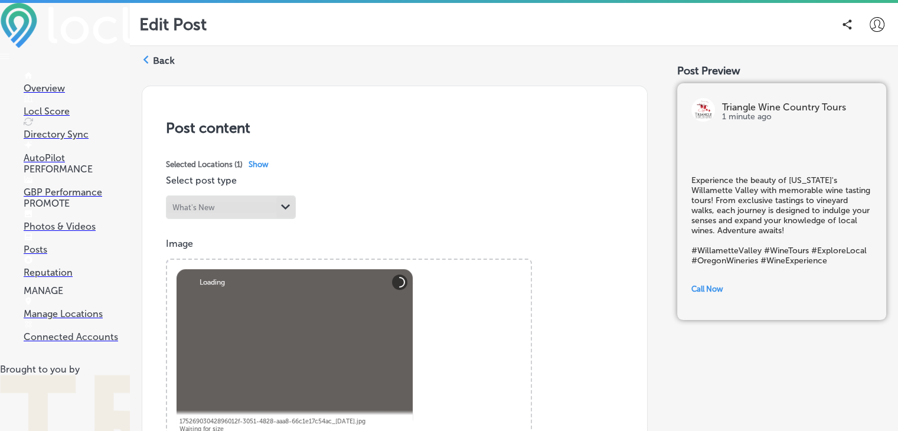
scroll to position [28, 0]
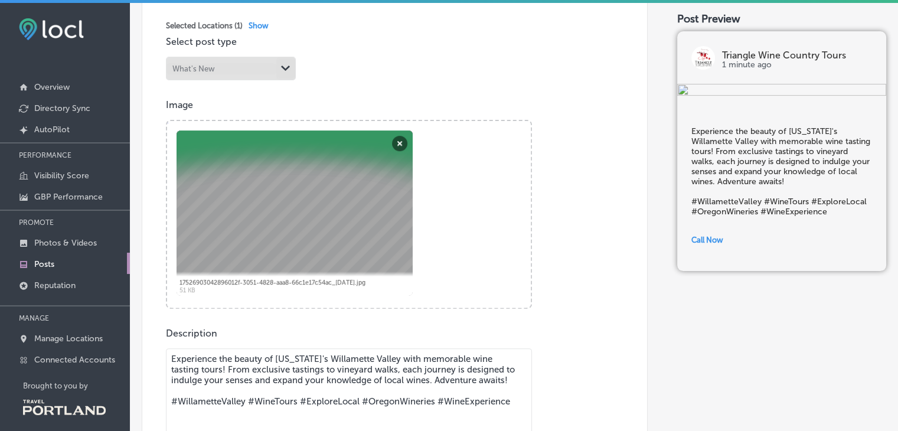
scroll to position [281, 0]
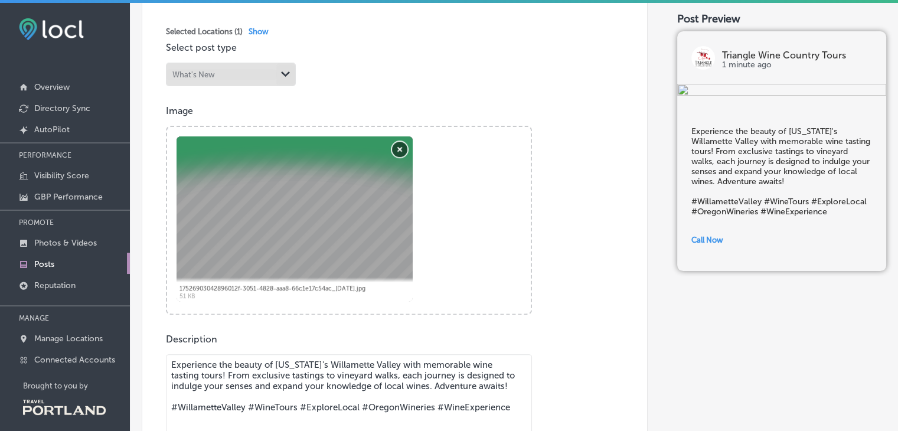
click at [402, 150] on button "Remove" at bounding box center [399, 149] width 15 height 15
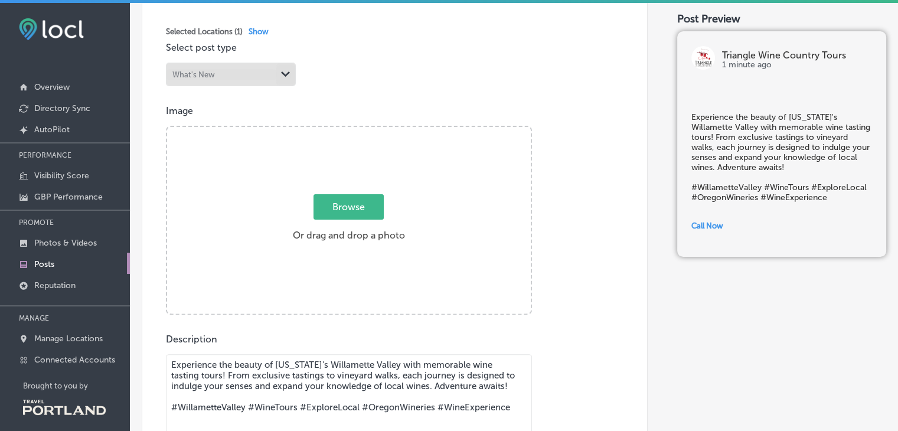
click at [343, 207] on span "Browse" at bounding box center [349, 206] width 70 height 25
click at [343, 131] on input "Browse Or drag and drop a photo" at bounding box center [349, 129] width 364 height 4
type input "C:\fakepath\comprisEgolf.jpg"
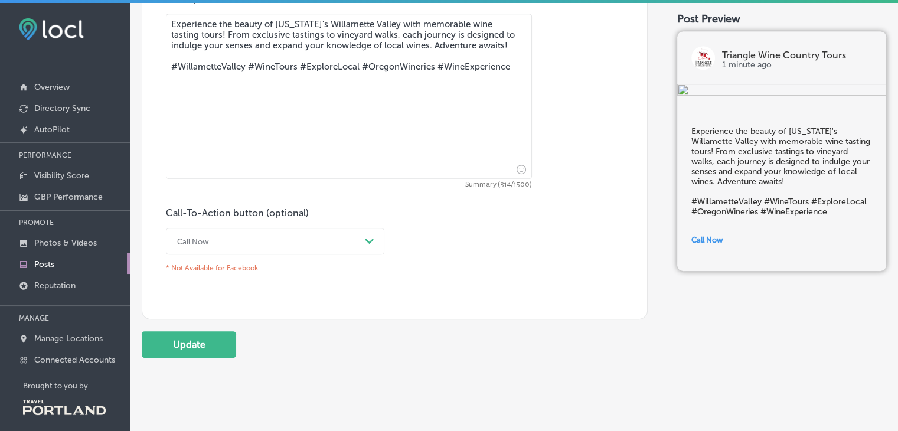
scroll to position [622, 0]
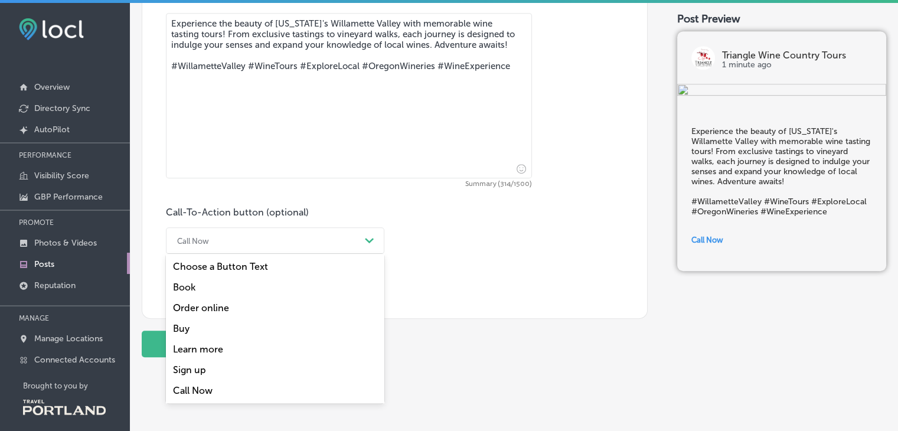
click at [276, 242] on div "Call Now" at bounding box center [265, 241] width 189 height 18
click at [177, 292] on div "Book" at bounding box center [275, 287] width 219 height 21
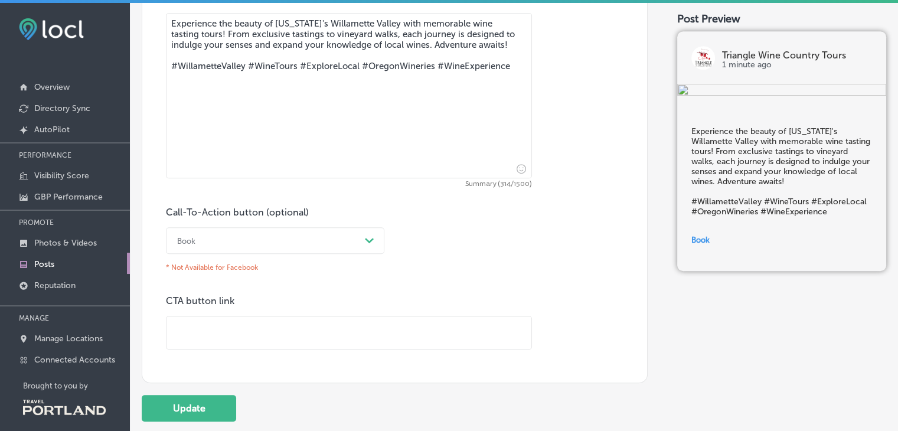
click at [198, 342] on input "text" at bounding box center [349, 333] width 365 height 32
paste input "[URL][DOMAIN_NAME]"
type input "[URL][DOMAIN_NAME]"
click at [177, 405] on button "Update" at bounding box center [189, 408] width 94 height 27
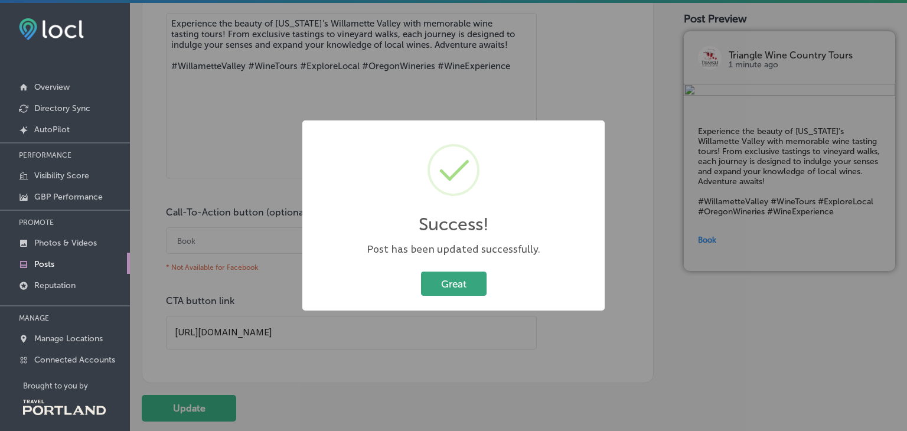
click at [456, 282] on button "Great" at bounding box center [454, 284] width 66 height 24
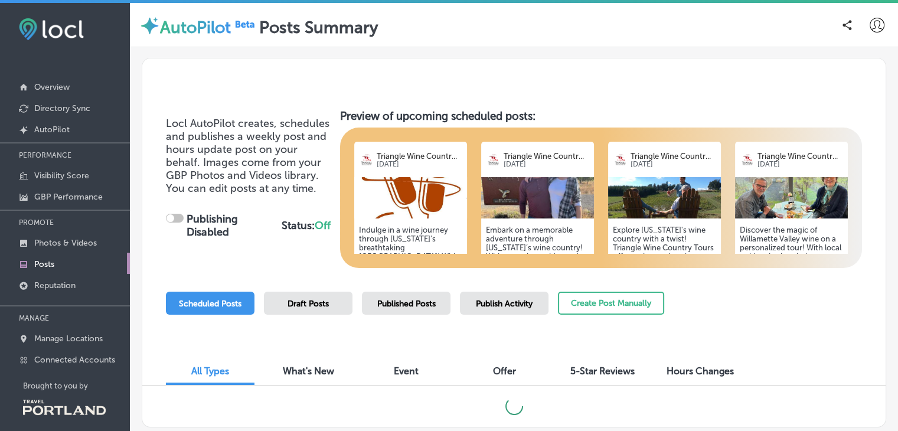
click at [425, 191] on img at bounding box center [410, 197] width 113 height 41
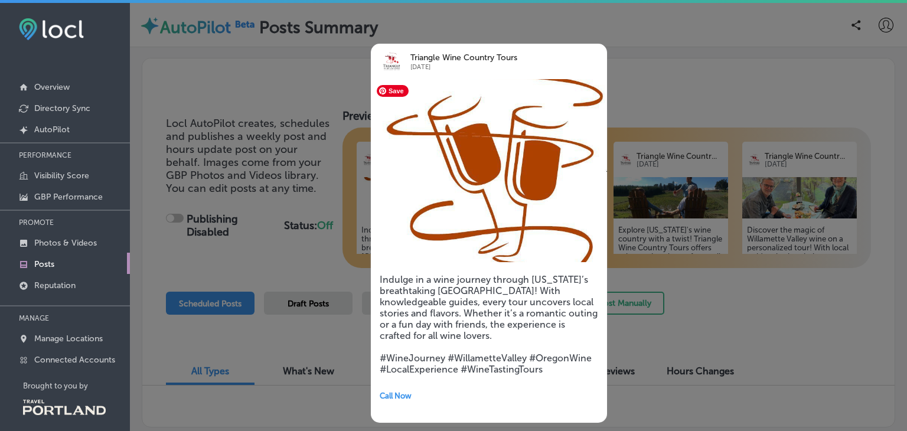
checkbox input "true"
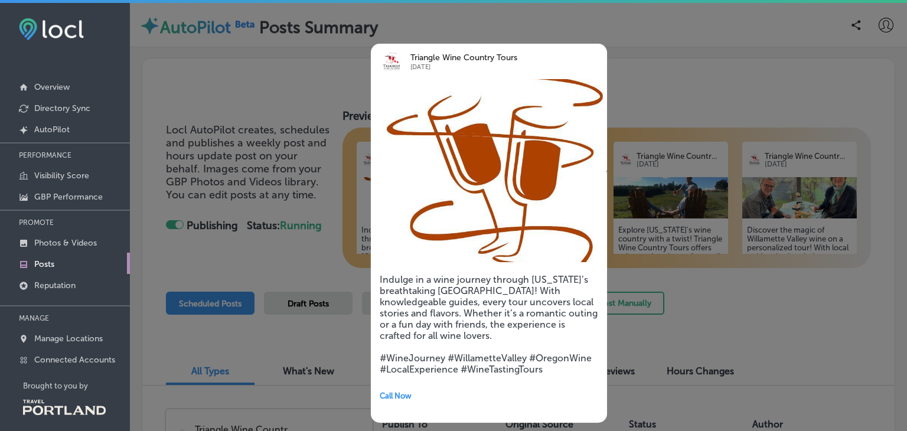
click at [682, 74] on div at bounding box center [453, 215] width 907 height 431
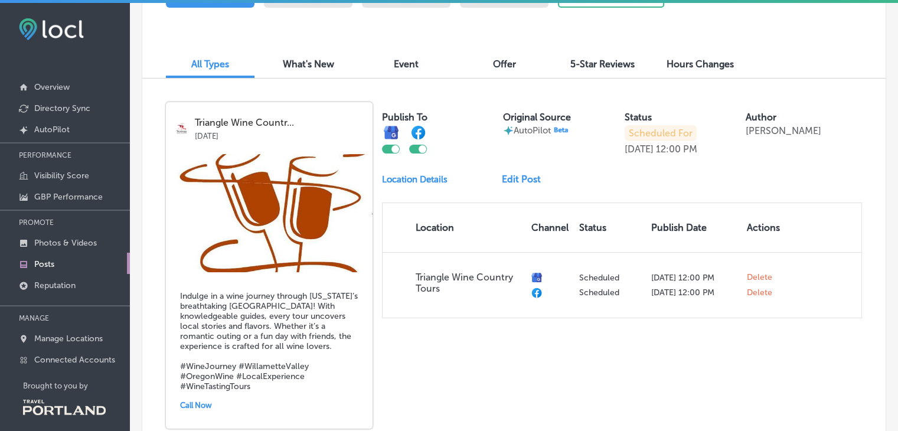
scroll to position [278, 0]
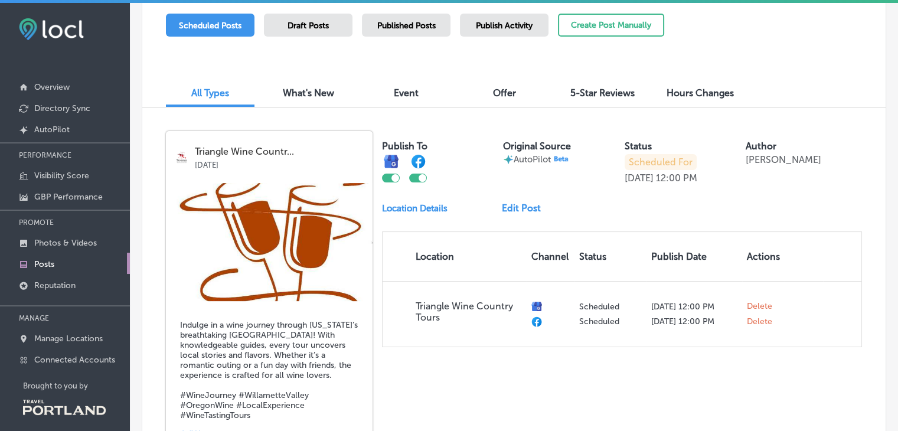
click at [519, 210] on link "Edit Post" at bounding box center [526, 208] width 48 height 11
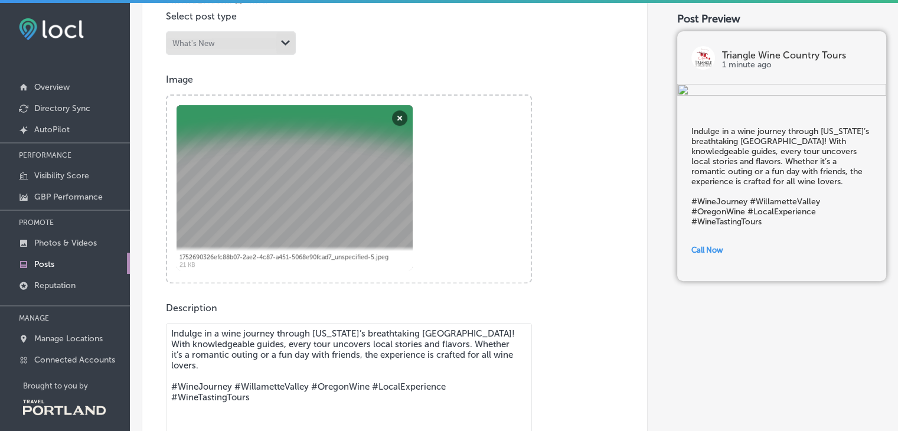
scroll to position [321, 0]
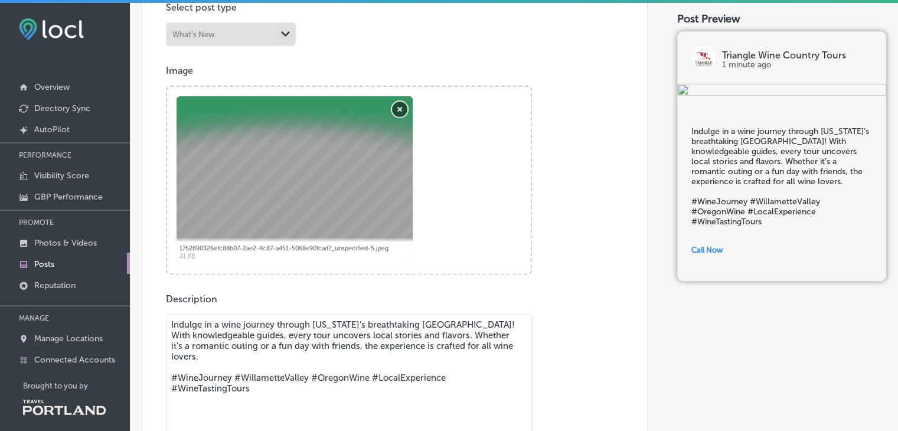
click at [396, 108] on button "Remove" at bounding box center [399, 109] width 15 height 15
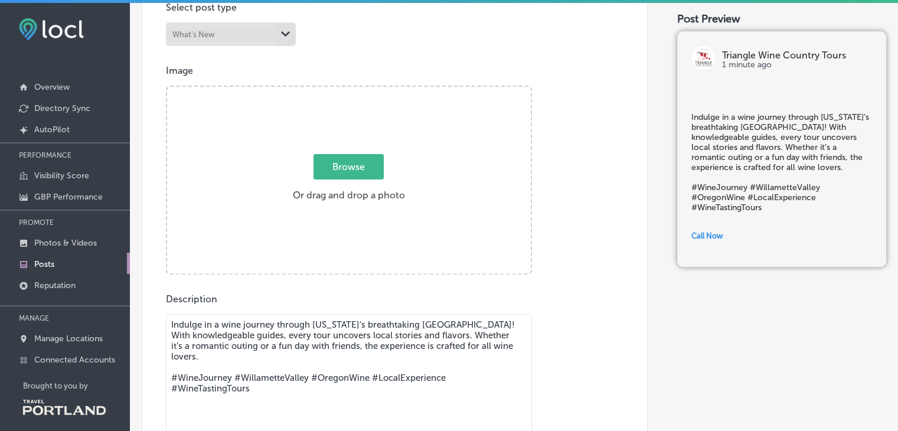
click at [352, 170] on span "Browse" at bounding box center [349, 166] width 70 height 25
click at [352, 90] on input "Browse Or drag and drop a photo" at bounding box center [349, 89] width 364 height 4
type input "C:\fakepath\donovan1.jpg"
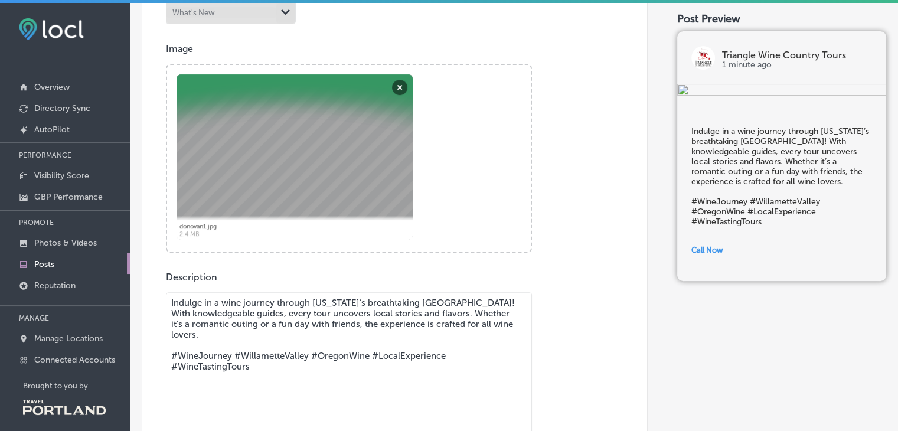
scroll to position [344, 0]
click at [219, 333] on textarea "Indulge in a wine journey through [US_STATE]’s breathtaking [GEOGRAPHIC_DATA]! …" at bounding box center [349, 373] width 366 height 165
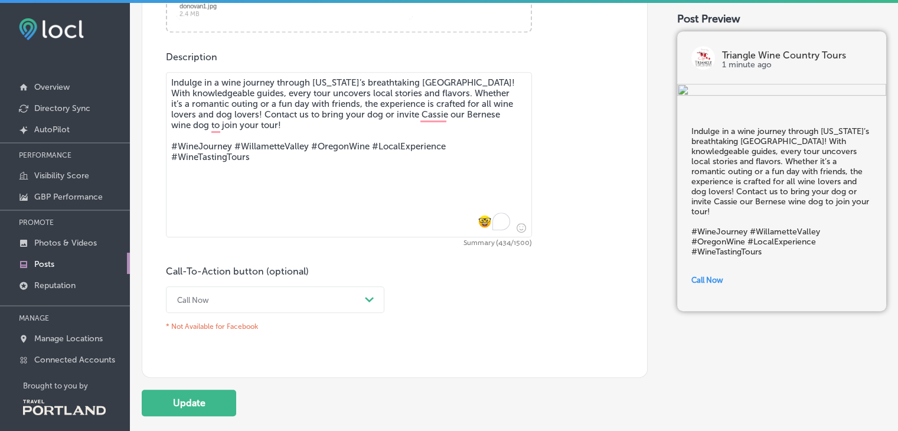
scroll to position [565, 0]
type textarea "Indulge in a wine journey through [US_STATE]’s breathtaking [GEOGRAPHIC_DATA]! …"
click at [305, 302] on div "Call Now Path Created with Sketch." at bounding box center [275, 298] width 219 height 27
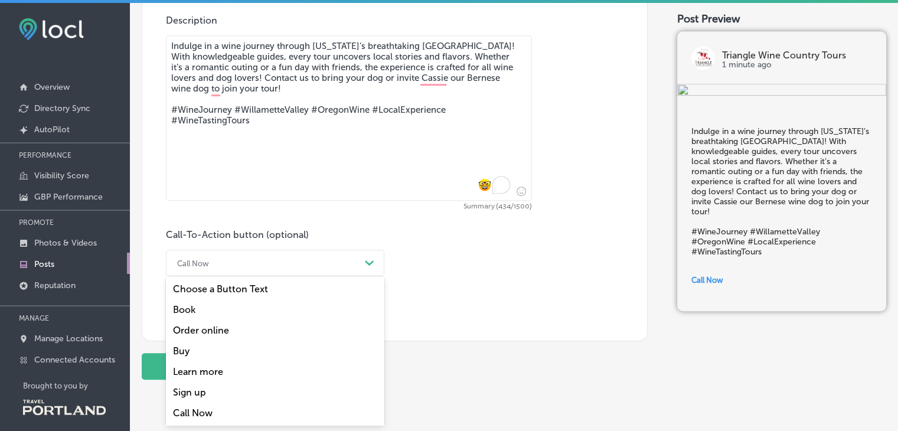
click at [188, 309] on div "Book" at bounding box center [275, 309] width 219 height 21
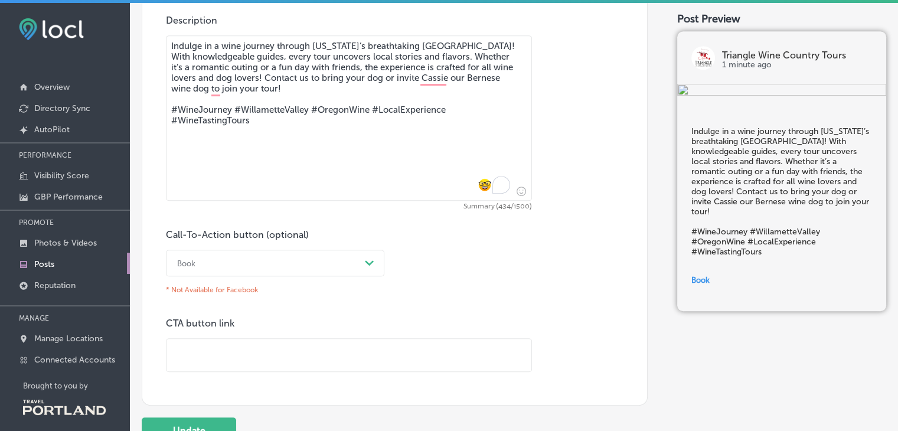
click at [216, 369] on input "text" at bounding box center [349, 355] width 365 height 32
paste input "[URL][DOMAIN_NAME]"
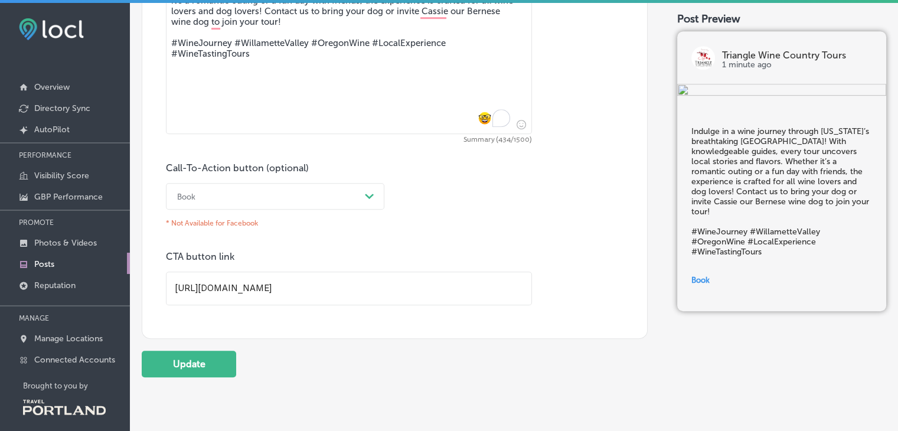
scroll to position [669, 0]
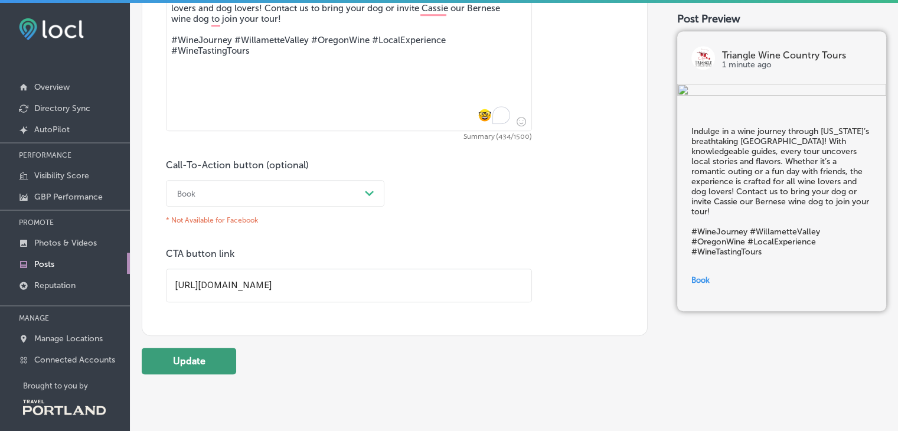
type input "[URL][DOMAIN_NAME]"
click at [175, 362] on button "Update" at bounding box center [189, 361] width 94 height 27
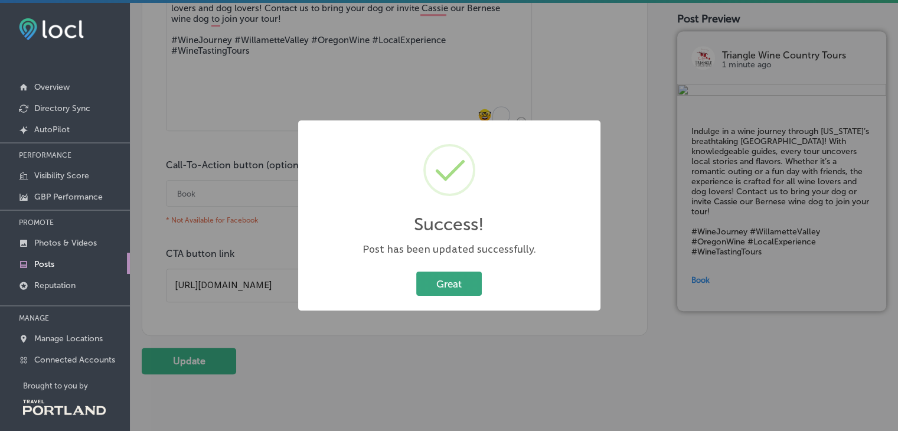
click at [459, 291] on button "Great" at bounding box center [449, 284] width 66 height 24
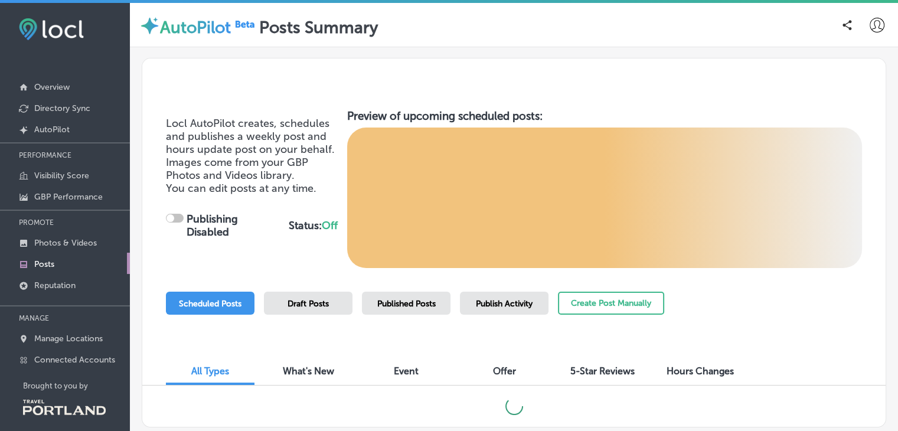
checkbox input "true"
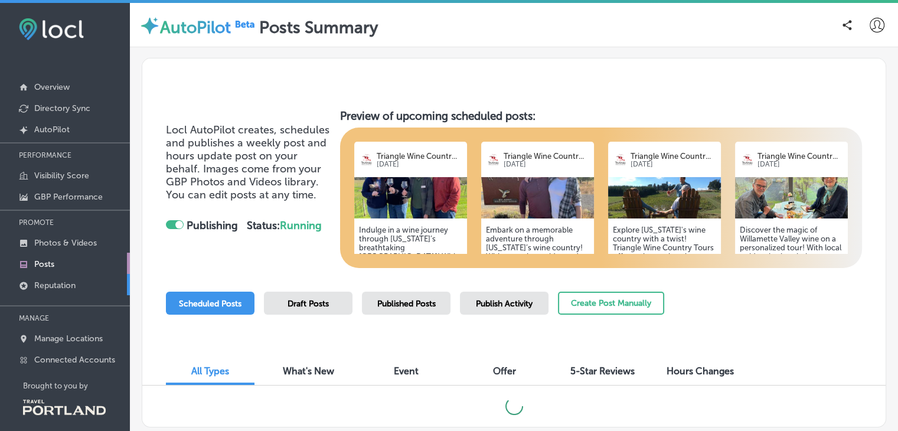
click at [45, 284] on p "Reputation" at bounding box center [54, 286] width 41 height 10
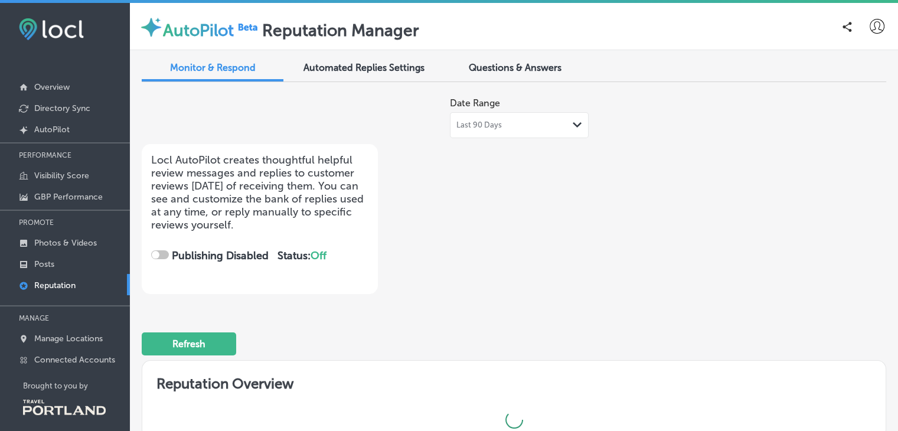
checkbox input "true"
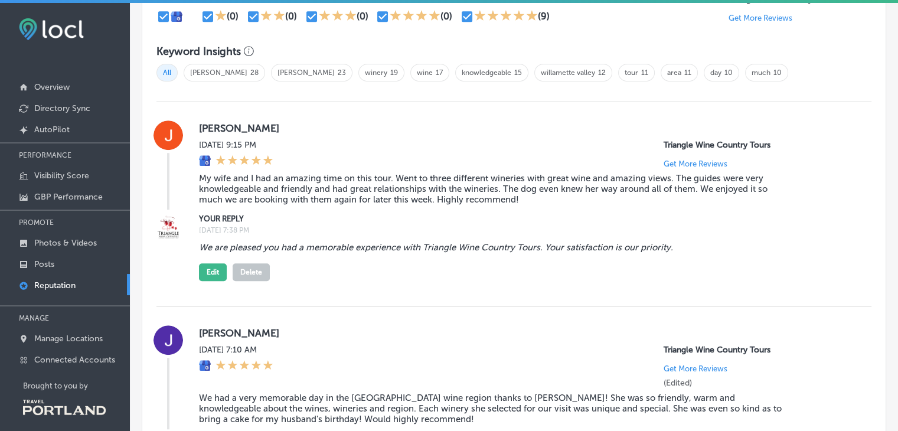
scroll to position [769, 0]
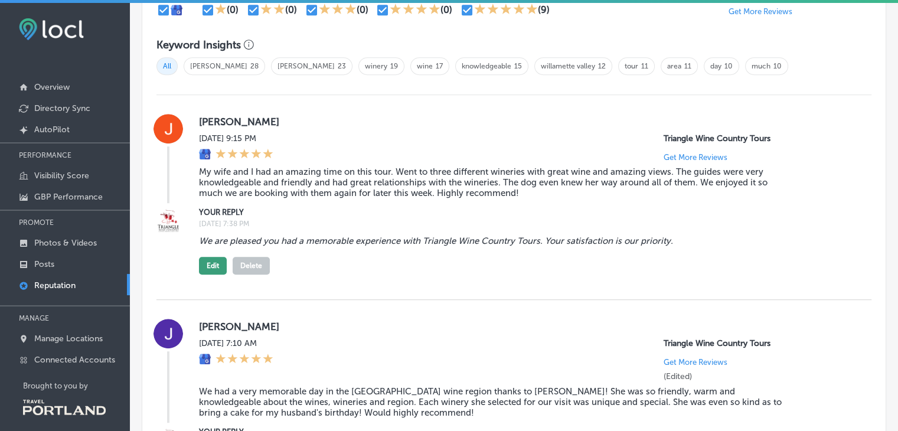
click at [206, 262] on button "Edit" at bounding box center [213, 266] width 28 height 18
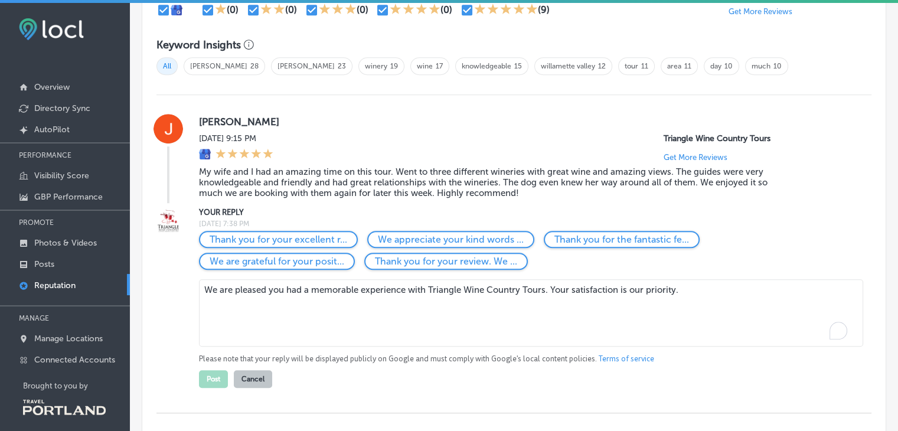
drag, startPoint x: 696, startPoint y: 286, endPoint x: 206, endPoint y: 291, distance: 489.6
click at [206, 291] on textarea "We are pleased you had a memorable experience with Triangle Wine Country Tours.…" at bounding box center [531, 312] width 664 height 67
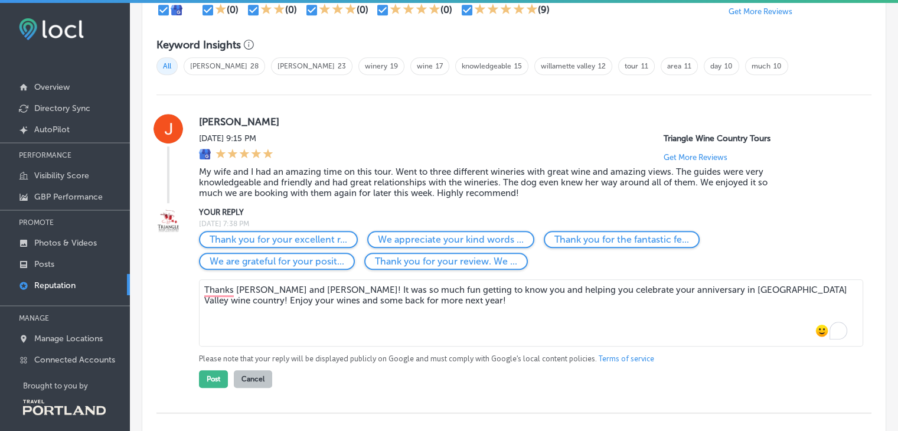
click at [308, 286] on textarea "Thanks [PERSON_NAME] and [PERSON_NAME]! It was so much fun getting to know you …" at bounding box center [531, 312] width 664 height 67
click at [400, 299] on textarea "Thanks [PERSON_NAME] and [PERSON_NAME]-It was so much fun getting to know you a…" at bounding box center [531, 312] width 664 height 67
click at [480, 303] on textarea "Thanks [PERSON_NAME] and [PERSON_NAME]-It was so much fun getting to know you a…" at bounding box center [531, 312] width 664 height 67
click at [552, 301] on textarea "Thanks [PERSON_NAME] and [PERSON_NAME]-It was so much fun getting to know you a…" at bounding box center [531, 312] width 664 height 67
type textarea "Thanks [PERSON_NAME] and [PERSON_NAME]-It was so much fun getting to know you a…"
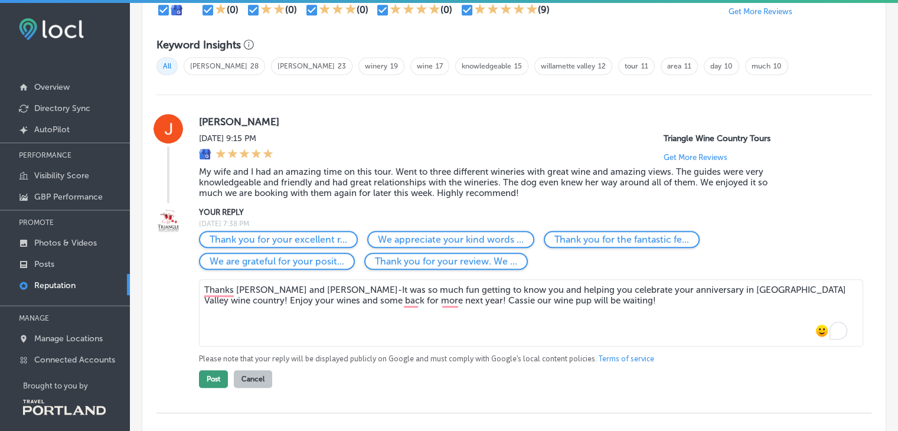
click at [216, 379] on button "Post" at bounding box center [213, 379] width 29 height 18
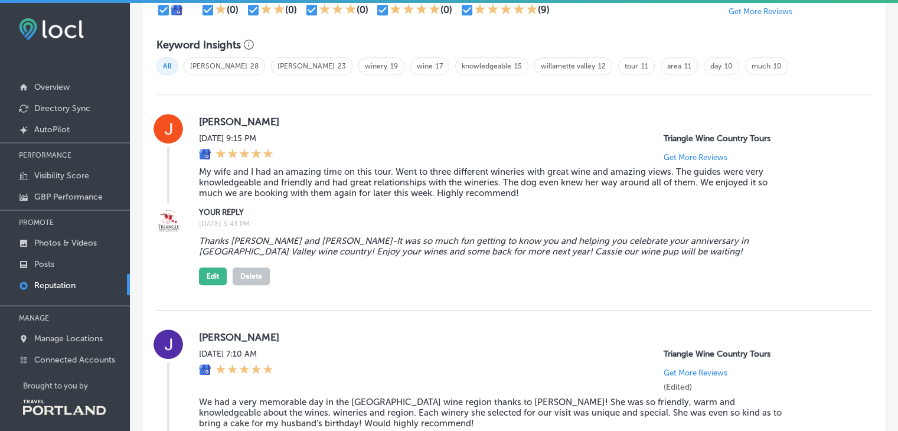
scroll to position [1158, 0]
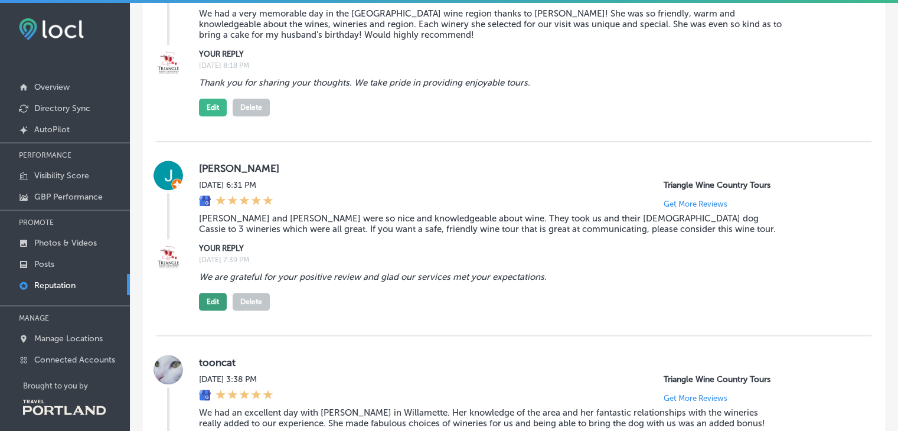
click at [217, 305] on button "Edit" at bounding box center [213, 302] width 28 height 18
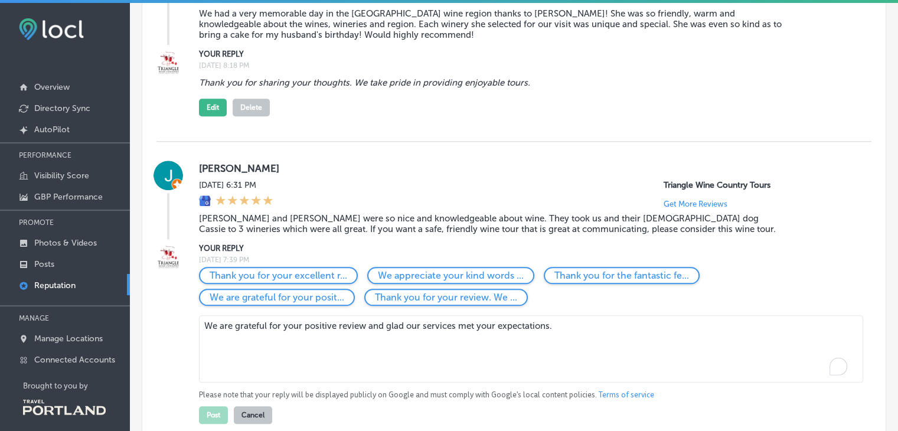
drag, startPoint x: 569, startPoint y: 328, endPoint x: 377, endPoint y: 336, distance: 191.5
click at [377, 336] on textarea "We are grateful for your positive review and glad our services met your expecta…" at bounding box center [531, 348] width 664 height 67
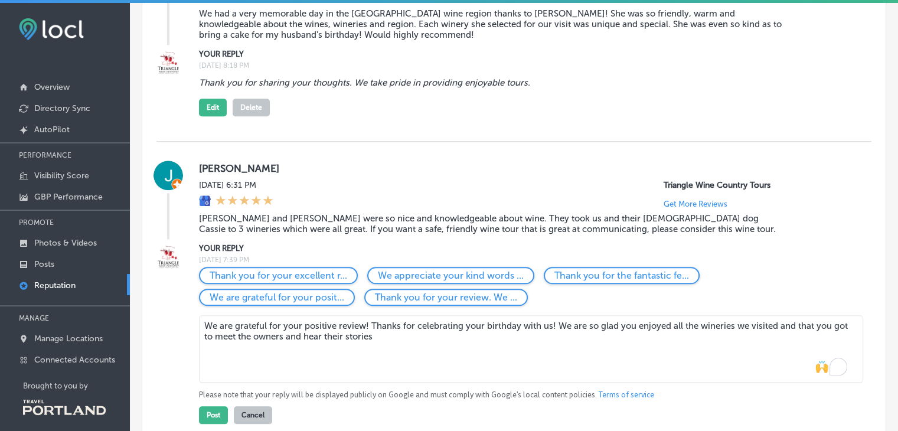
click at [255, 338] on textarea "We are grateful for your positive review! Thanks for celebrating your birthday …" at bounding box center [531, 348] width 664 height 67
click at [496, 341] on textarea "We are grateful for your positive review! Thanks for celebrating your birthday …" at bounding box center [531, 348] width 664 height 67
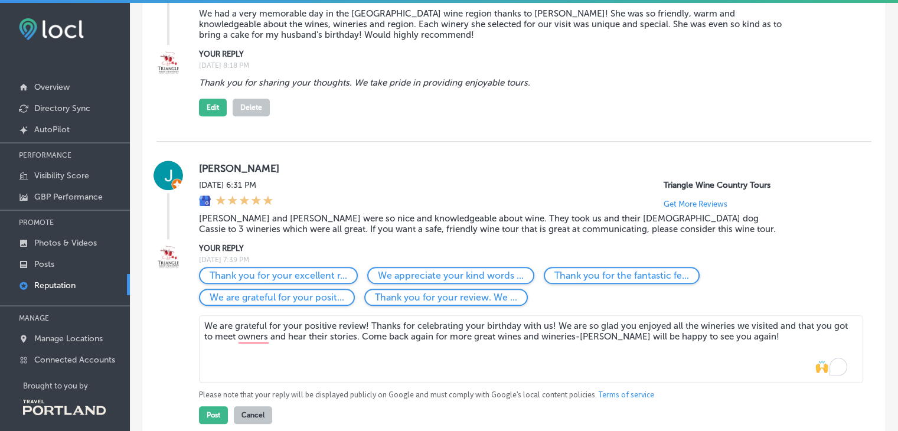
click at [607, 336] on textarea "We are grateful for your positive review! Thanks for celebrating your birthday …" at bounding box center [531, 348] width 664 height 67
click at [579, 338] on textarea "We are grateful for your positive review! Thanks for celebrating your birthday …" at bounding box center [531, 348] width 664 height 67
type textarea "We are grateful for your positive review! Thanks for celebrating your birthday …"
click at [220, 422] on button "Post" at bounding box center [213, 415] width 29 height 18
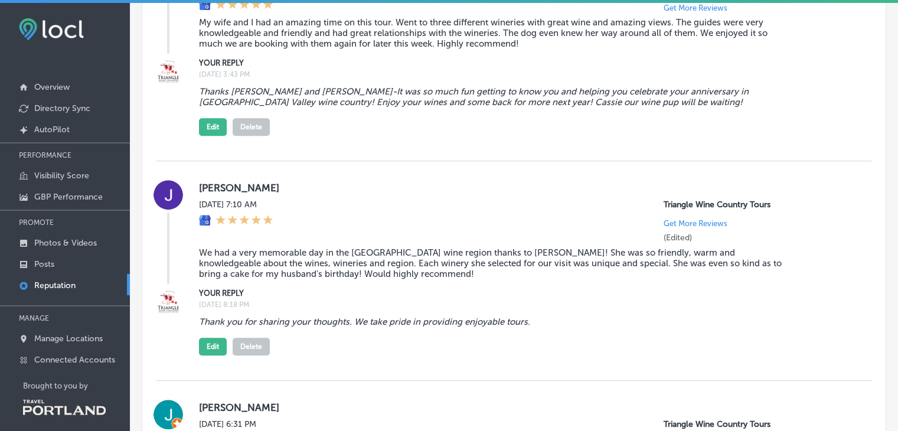
scroll to position [915, 0]
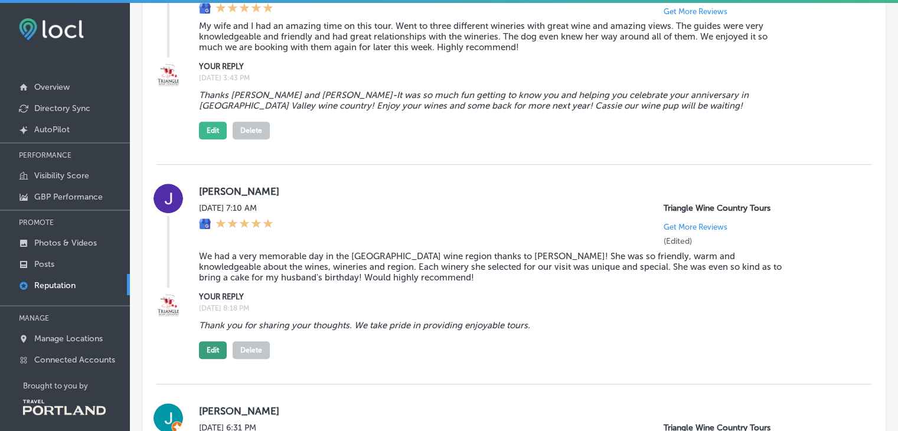
click at [215, 351] on button "Edit" at bounding box center [213, 350] width 28 height 18
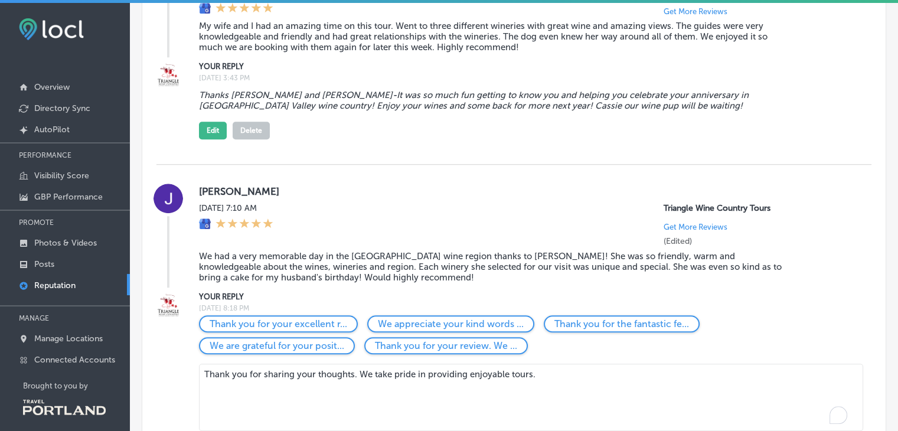
click at [555, 377] on textarea "Thank you for sharing your thoughts. We take pride in providing enjoyable tours." at bounding box center [531, 397] width 664 height 67
drag, startPoint x: 555, startPoint y: 377, endPoint x: 356, endPoint y: 384, distance: 199.2
click at [356, 384] on textarea "Thank you for sharing your thoughts. We take pride in providing enjoyable tours." at bounding box center [531, 397] width 664 height 67
click at [775, 371] on textarea "Thank you for sharing your thoughts! And thank you for sharing [PERSON_NAME]'s …" at bounding box center [531, 397] width 664 height 67
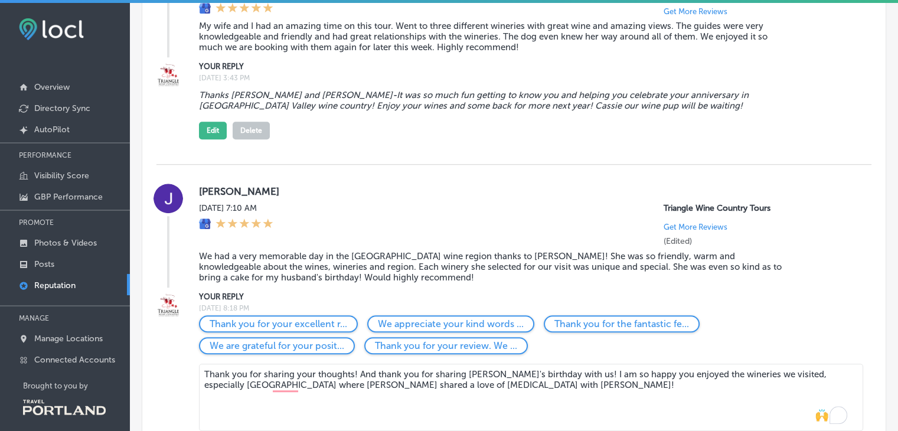
click at [363, 374] on textarea "Thank you for sharing your thoughts! And thank you for sharing [PERSON_NAME]'s …" at bounding box center [531, 397] width 664 height 67
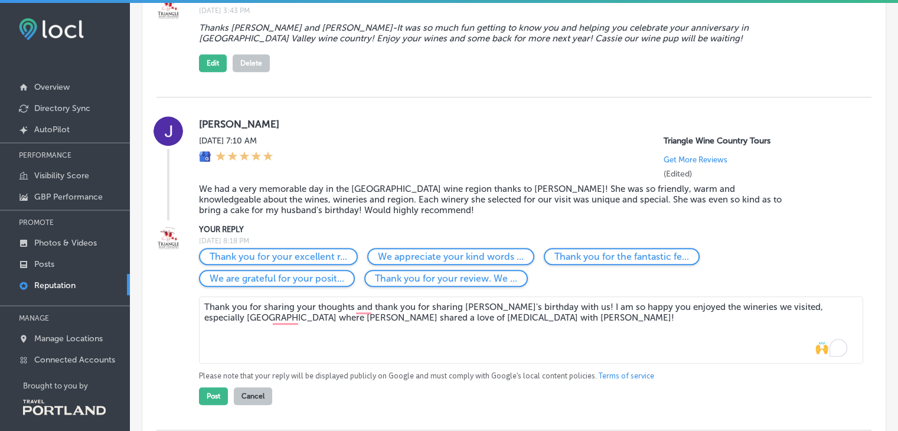
click at [524, 318] on textarea "Thank you for sharing your thoughts and thank you for sharing [PERSON_NAME]'s b…" at bounding box center [531, 329] width 664 height 67
click at [560, 309] on textarea "Thank you for sharing your thoughts and thank you for sharing [PERSON_NAME]'s b…" at bounding box center [531, 329] width 664 height 67
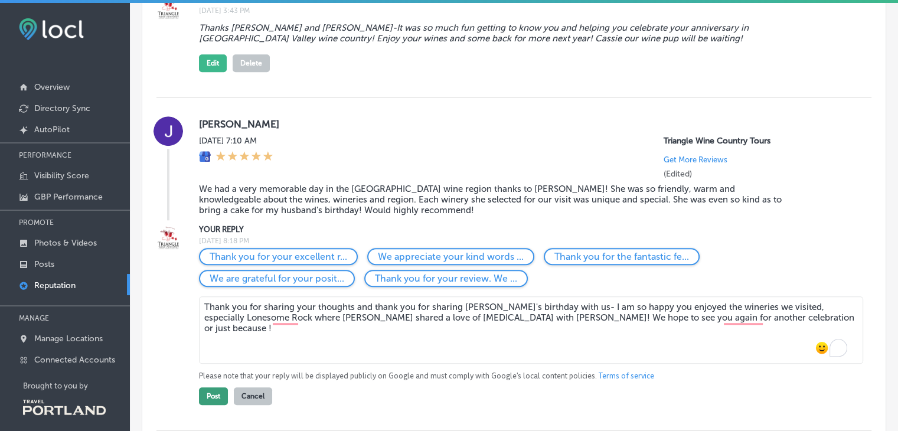
type textarea "Thank you for sharing your thoughts and thank you for sharing [PERSON_NAME]'s b…"
click at [213, 393] on button "Post" at bounding box center [213, 396] width 29 height 18
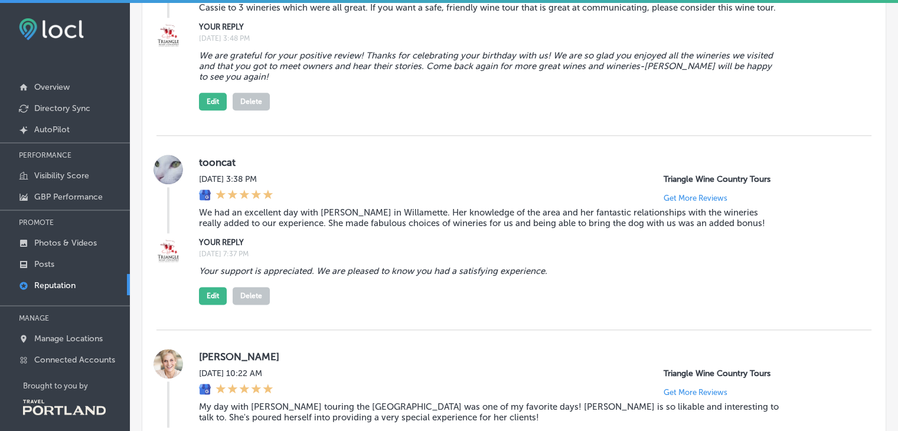
scroll to position [1407, 0]
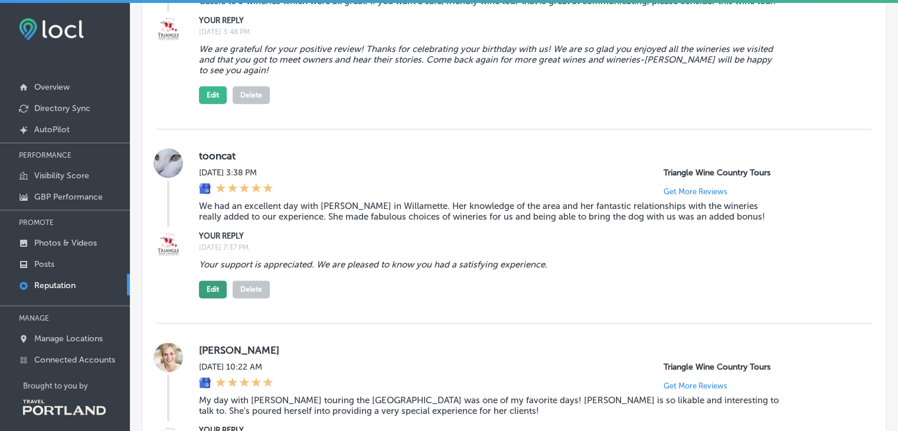
click at [210, 295] on button "Edit" at bounding box center [213, 290] width 28 height 18
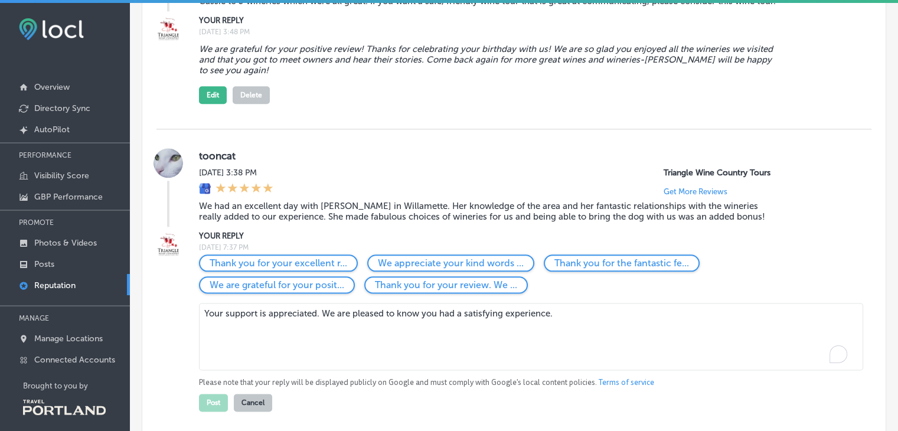
drag, startPoint x: 575, startPoint y: 315, endPoint x: 317, endPoint y: 326, distance: 258.9
click at [317, 326] on textarea "Your support is appreciated. We are pleased to know you had a satisfying experi…" at bounding box center [531, 336] width 664 height 67
type textarea "Y"
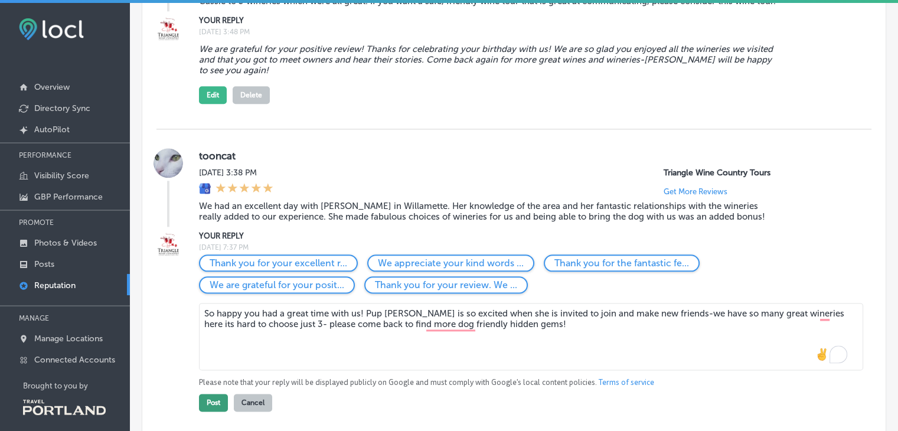
type textarea "So happy you had a great time with us! Pup [PERSON_NAME] is so excited when she…"
click at [213, 410] on button "Post" at bounding box center [213, 403] width 29 height 18
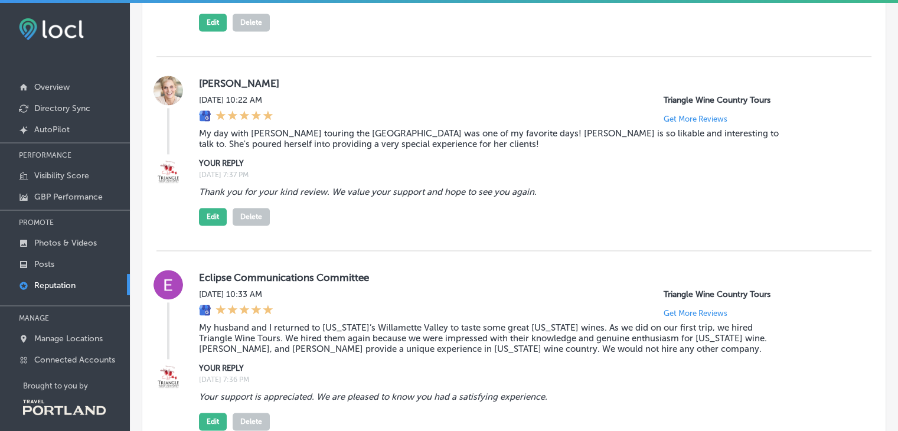
scroll to position [1661, 0]
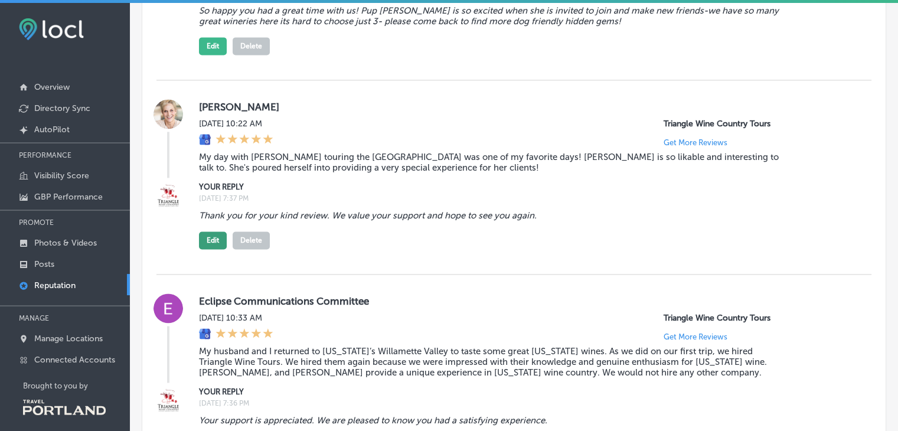
click at [216, 244] on button "Edit" at bounding box center [213, 241] width 28 height 18
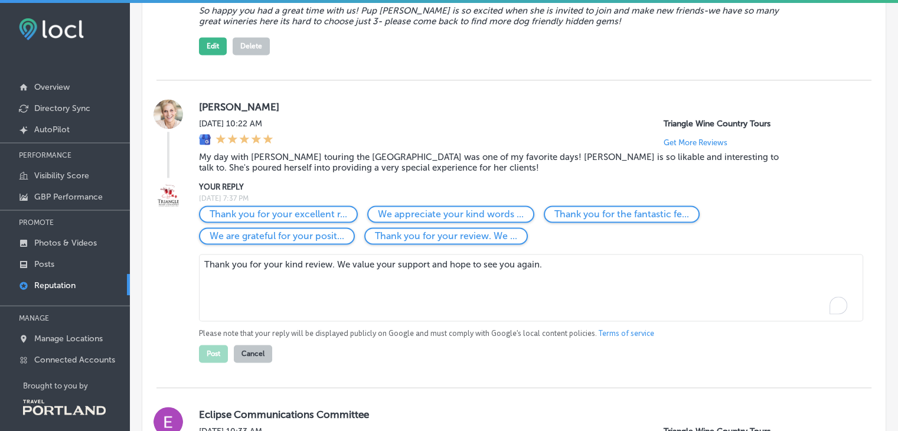
drag, startPoint x: 556, startPoint y: 273, endPoint x: 332, endPoint y: 268, distance: 224.5
click at [332, 268] on textarea "Thank you for your kind review. We value your support and hope to see you again." at bounding box center [531, 287] width 664 height 67
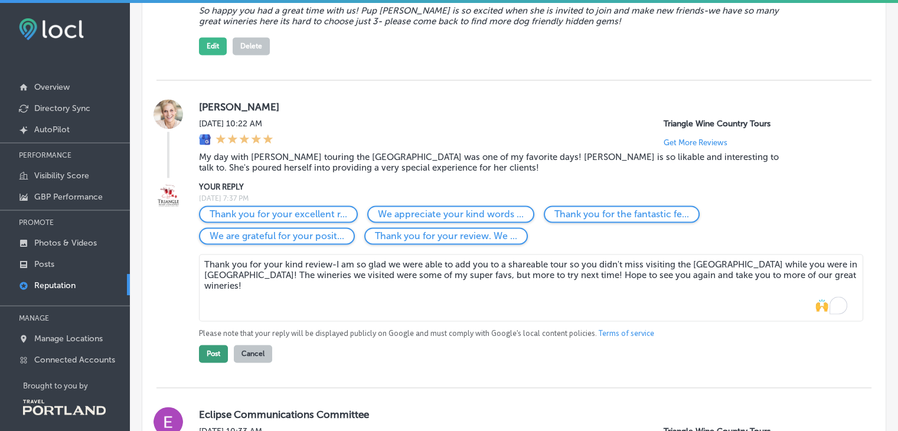
type textarea "Thank you for your kind review-I am so glad we were able to add you to a sharea…"
click at [211, 361] on button "Post" at bounding box center [213, 354] width 29 height 18
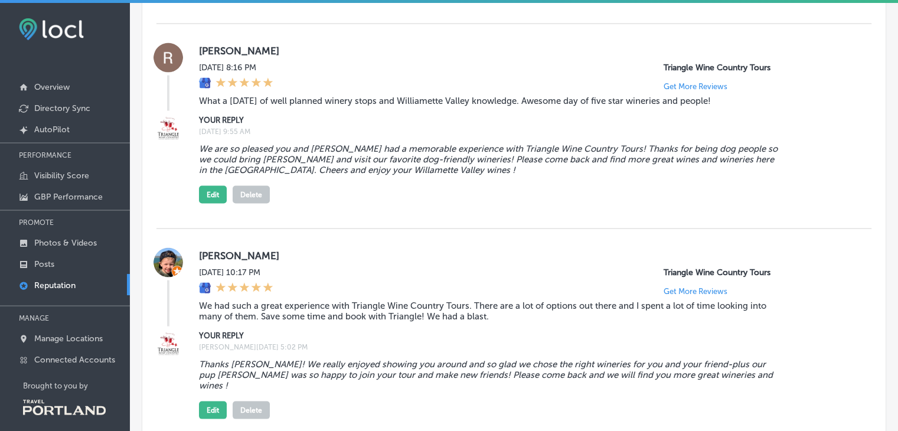
scroll to position [1800, 0]
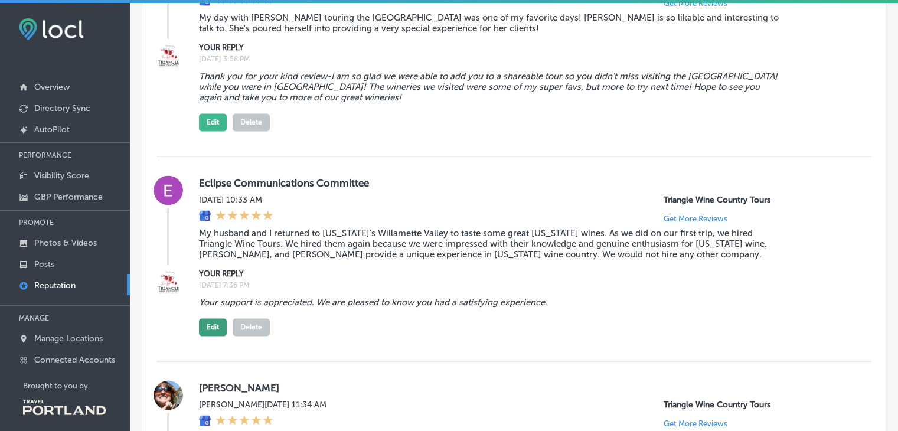
click at [211, 336] on button "Edit" at bounding box center [213, 327] width 28 height 18
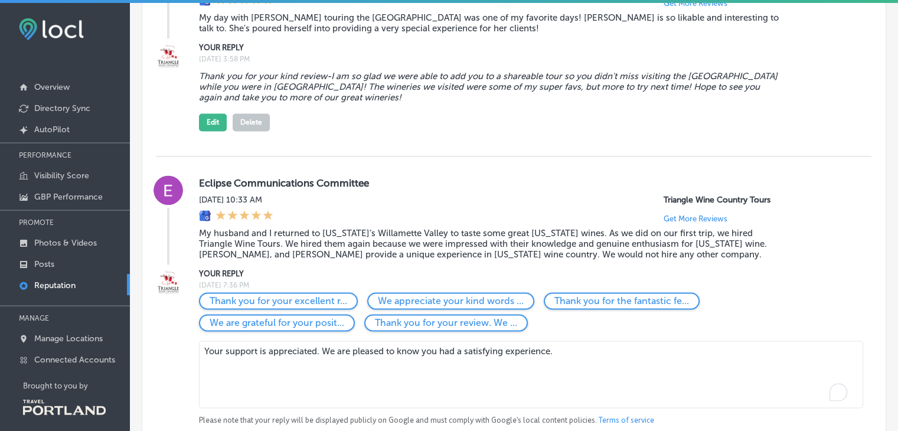
drag, startPoint x: 571, startPoint y: 360, endPoint x: 198, endPoint y: 366, distance: 372.1
click at [198, 366] on div "YOUR REPLY [DATE] 7:36 PM Thank you for your excellent r... We appreciate your …" at bounding box center [514, 359] width 715 height 182
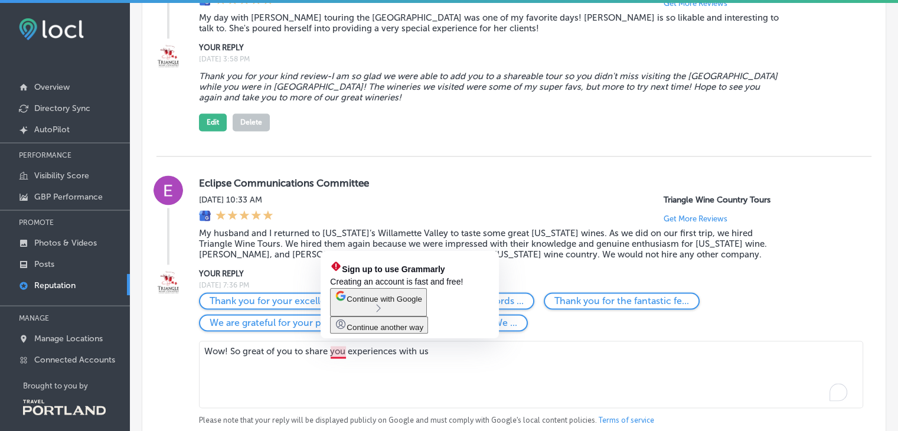
click at [344, 362] on textarea "Wow! So great of you to share you experiences with us" at bounding box center [531, 374] width 664 height 67
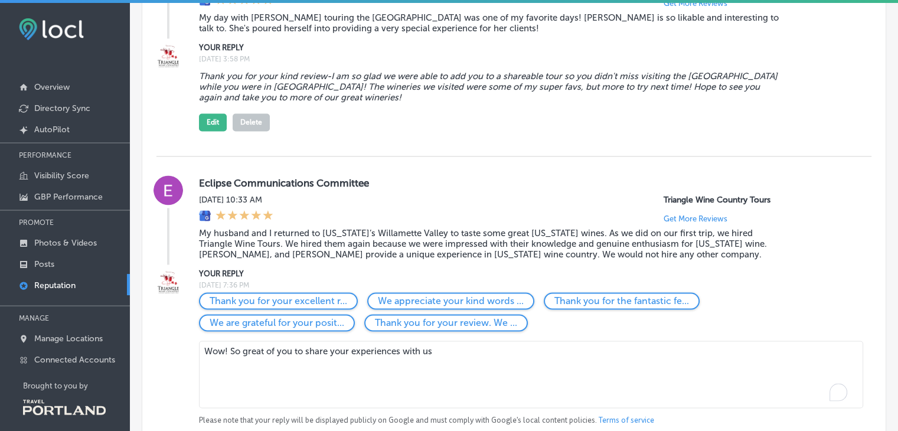
click at [455, 362] on textarea "Wow! So great of you to share your experiences with us" at bounding box center [531, 374] width 664 height 67
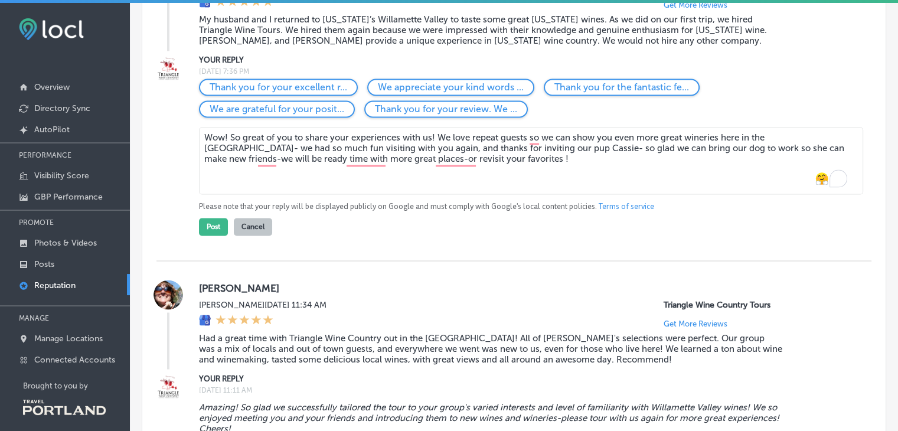
scroll to position [2017, 0]
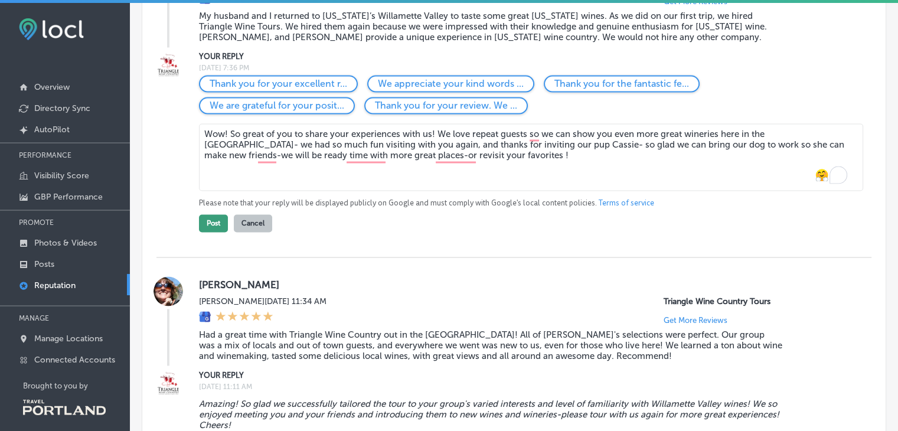
type textarea "Wow! So great of you to share your experiences with us! We love repeat guests s…"
click at [214, 230] on button "Post" at bounding box center [213, 223] width 29 height 18
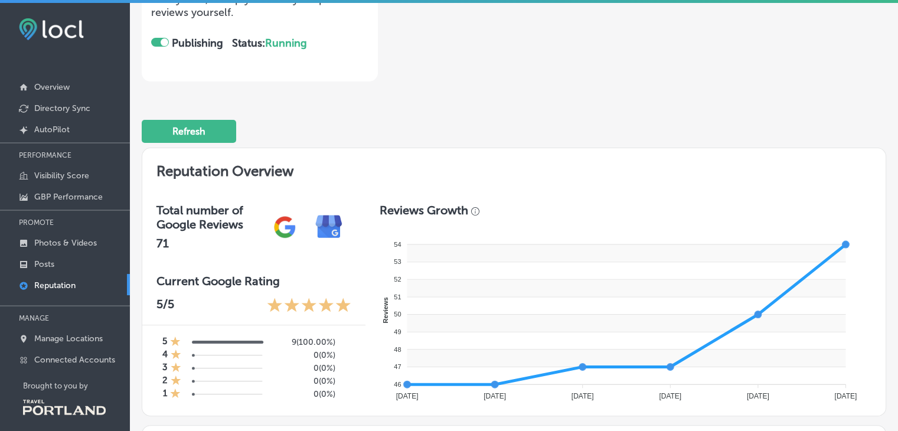
scroll to position [0, 0]
